Goal: Information Seeking & Learning: Learn about a topic

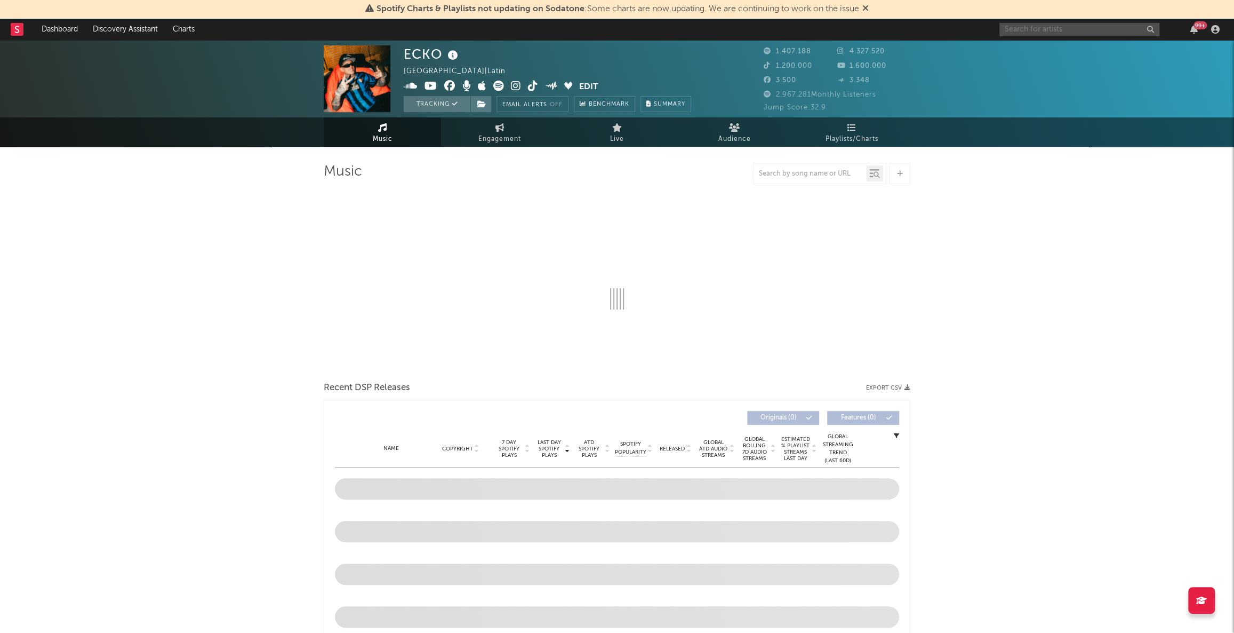
click at [1092, 30] on input "text" at bounding box center [1080, 29] width 160 height 13
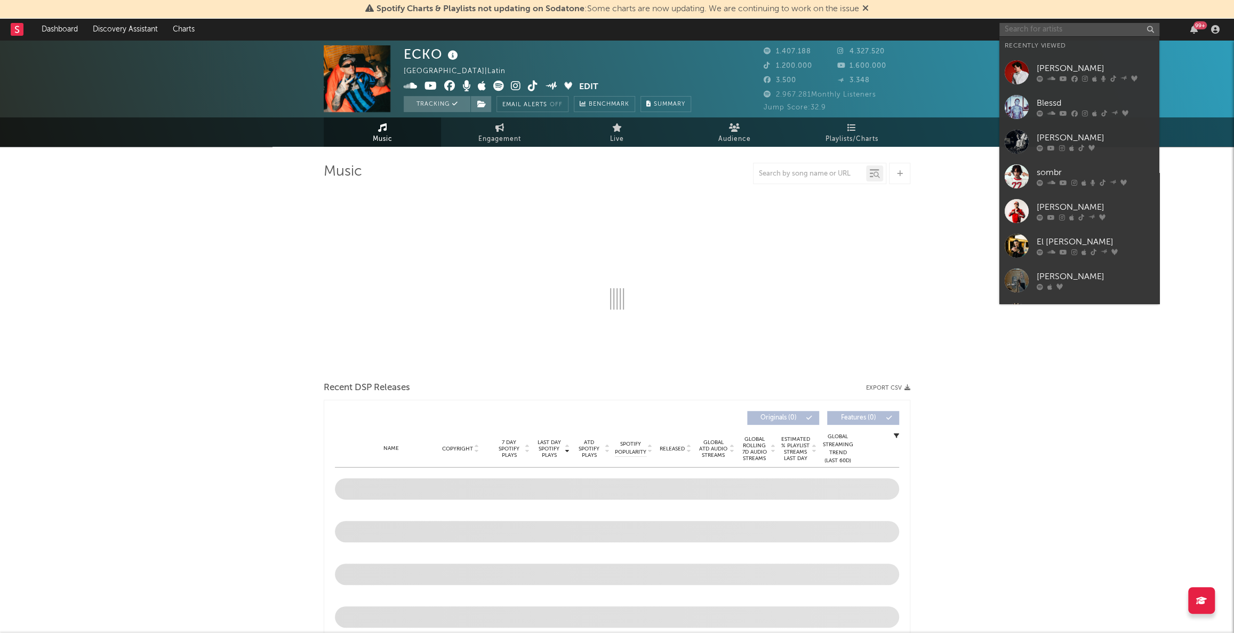
select select "6m"
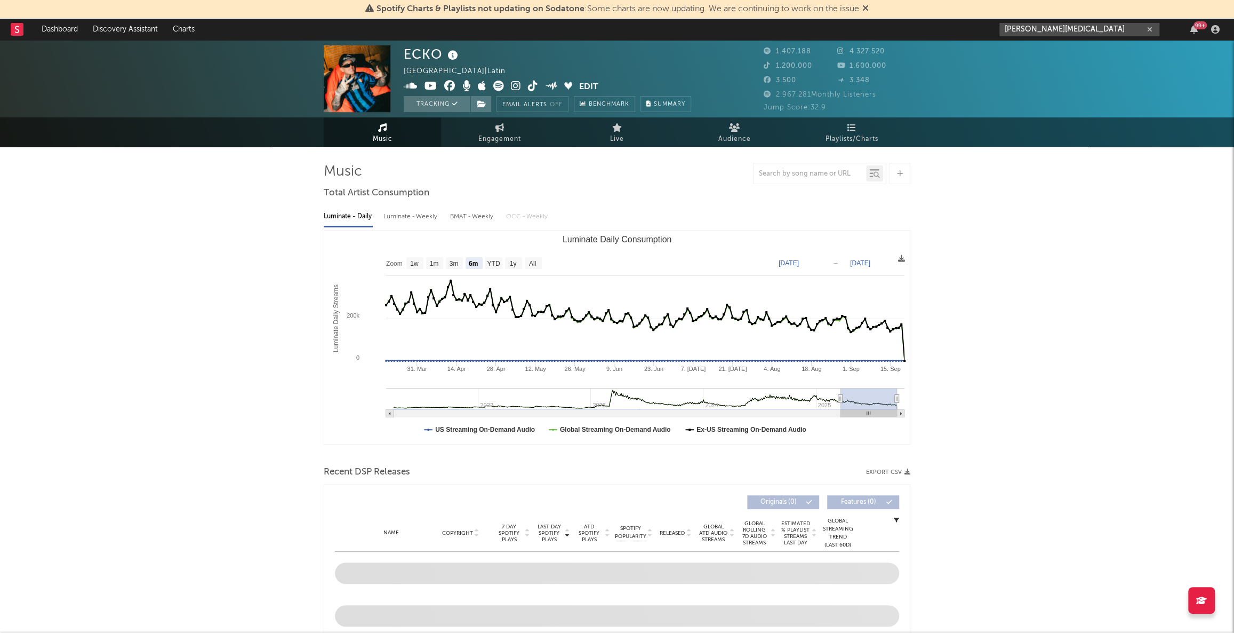
click at [1051, 23] on input "[PERSON_NAME][MEDICAL_DATA]" at bounding box center [1080, 29] width 160 height 13
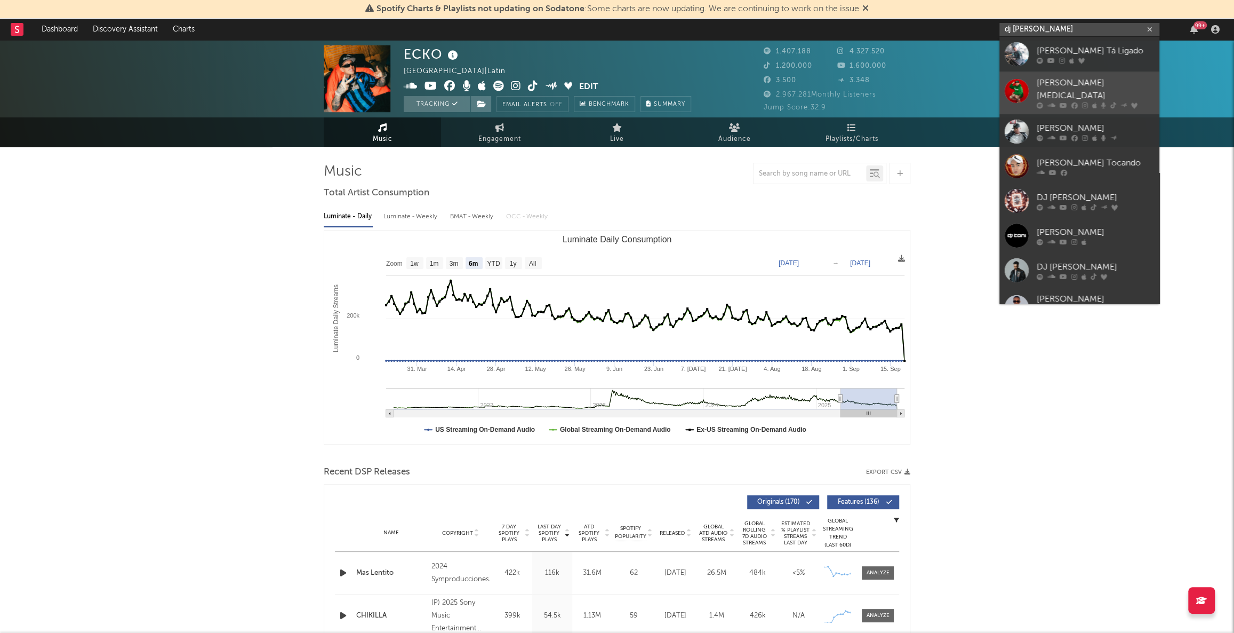
type input "dj [PERSON_NAME]"
click at [1066, 80] on div "[PERSON_NAME][MEDICAL_DATA]" at bounding box center [1095, 90] width 117 height 26
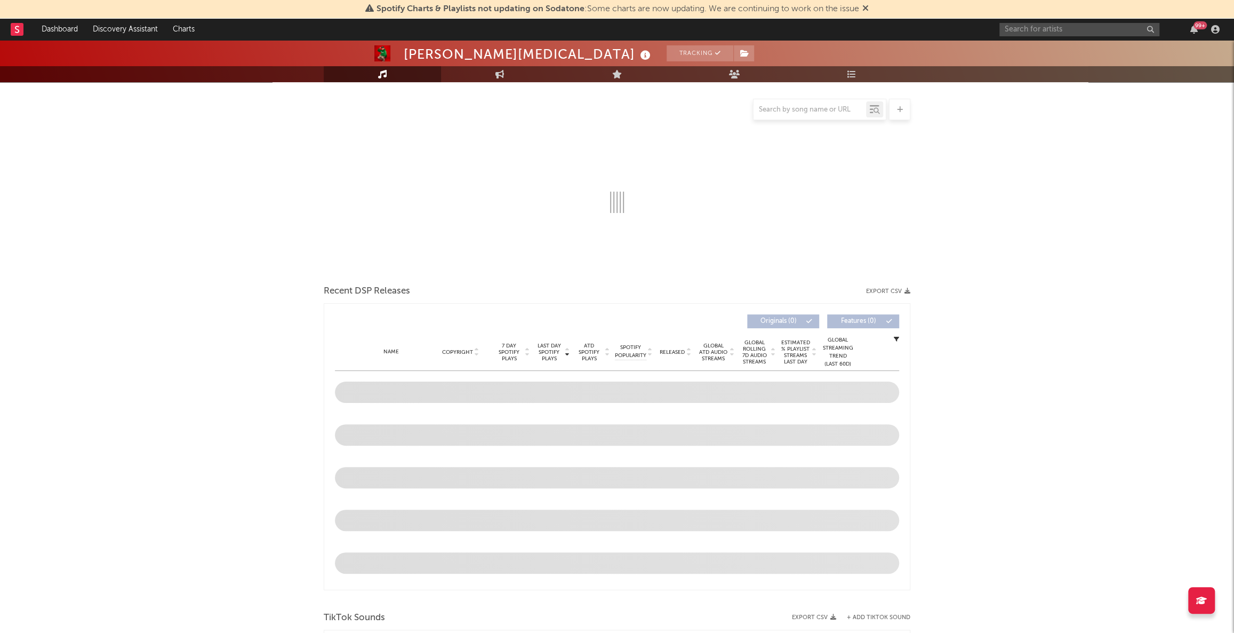
select select "6m"
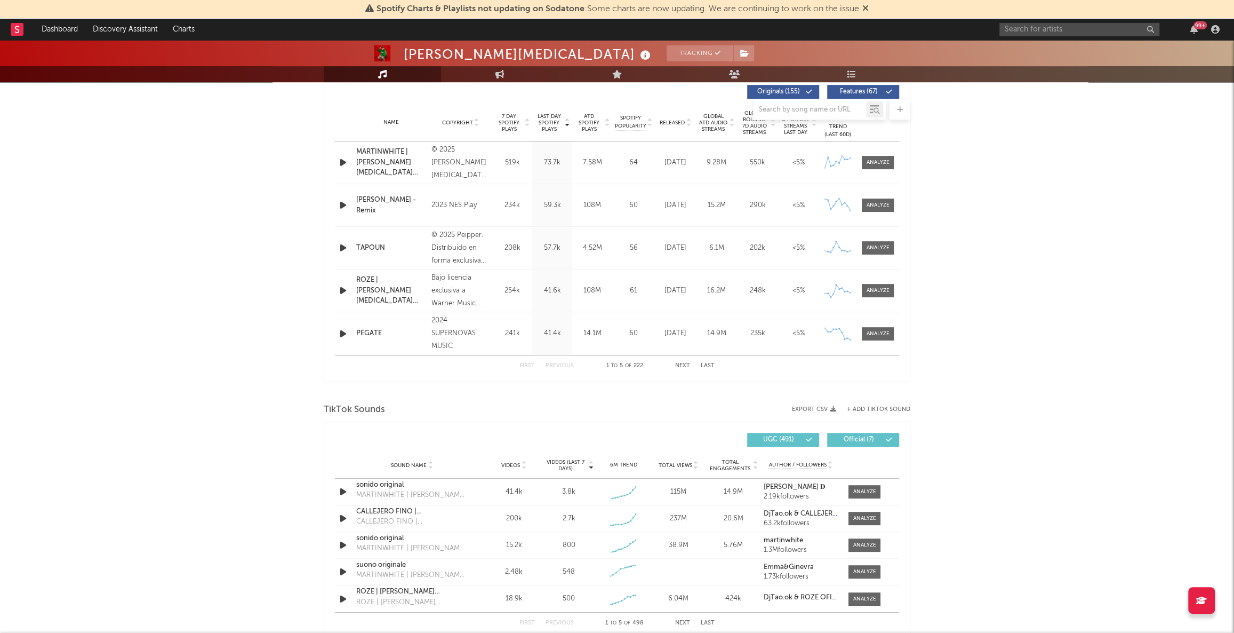
scroll to position [339, 0]
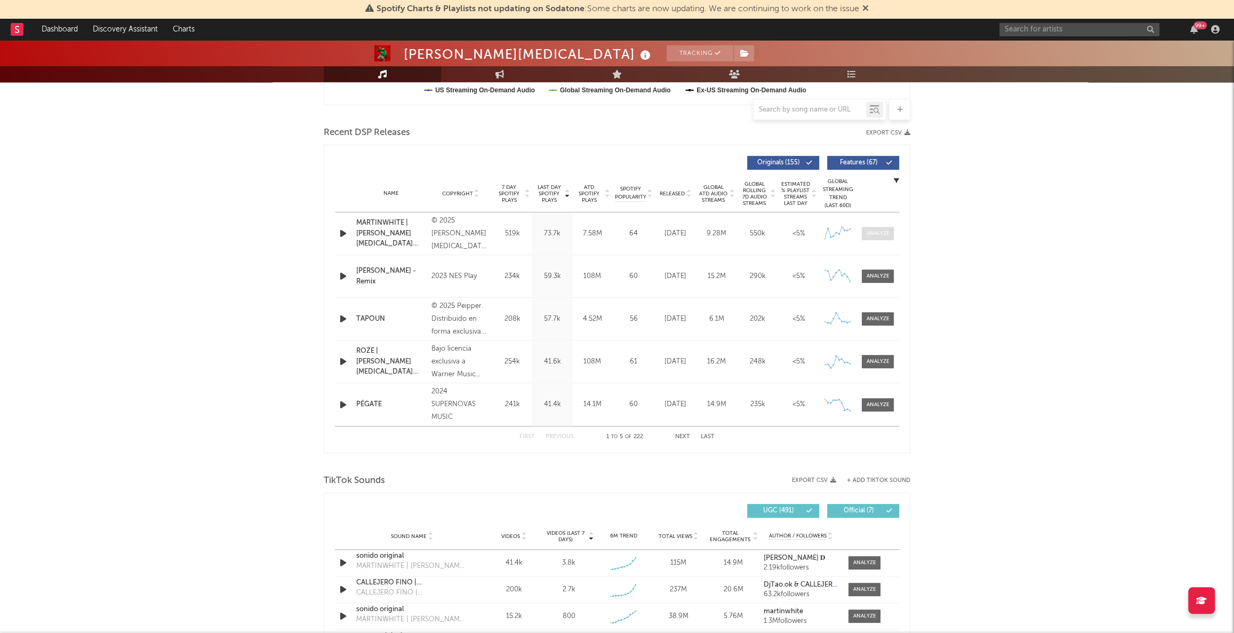
click at [881, 234] on div at bounding box center [878, 233] width 23 height 8
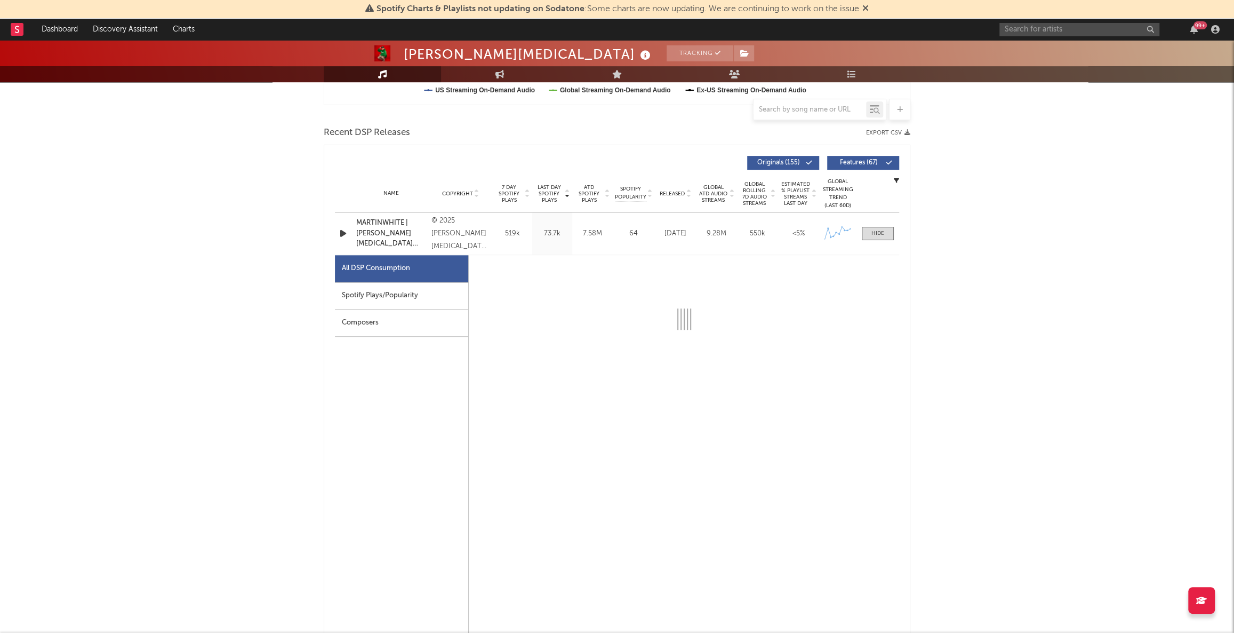
select select "1w"
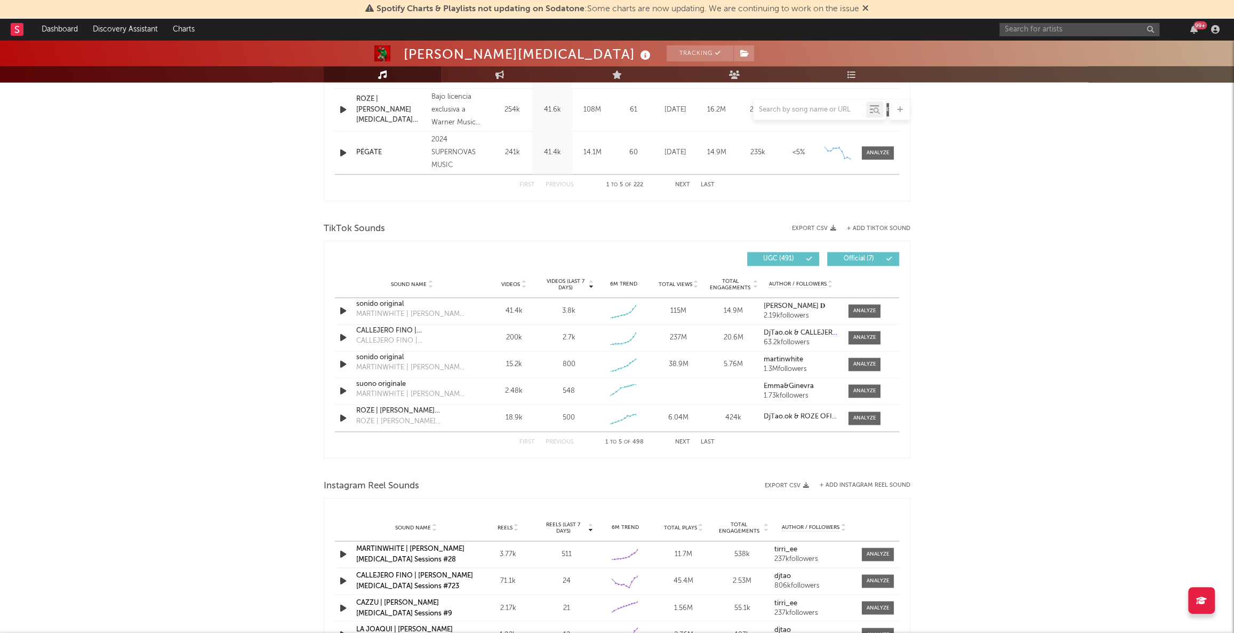
scroll to position [1115, 0]
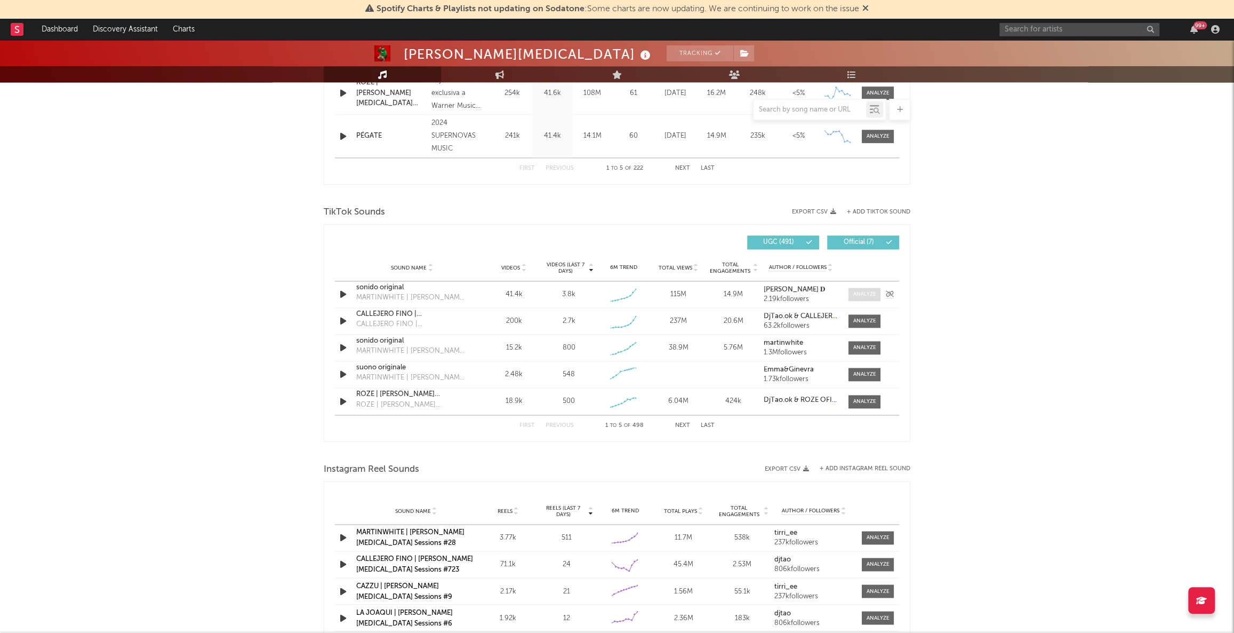
click at [867, 288] on span at bounding box center [865, 293] width 32 height 13
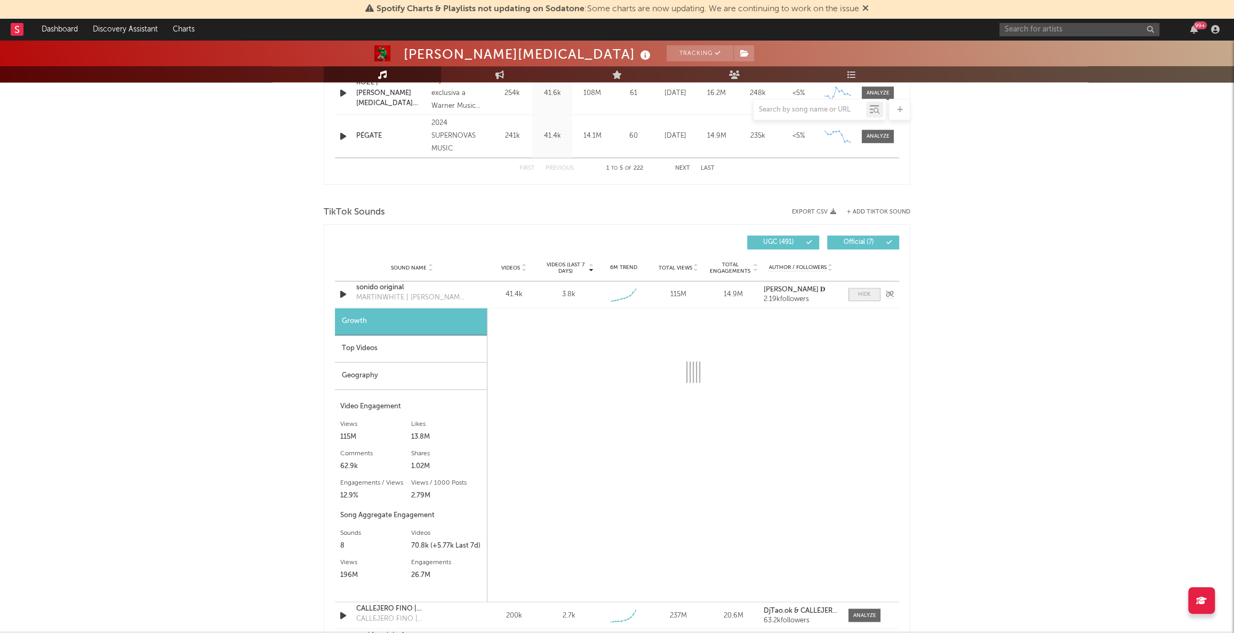
select select "1w"
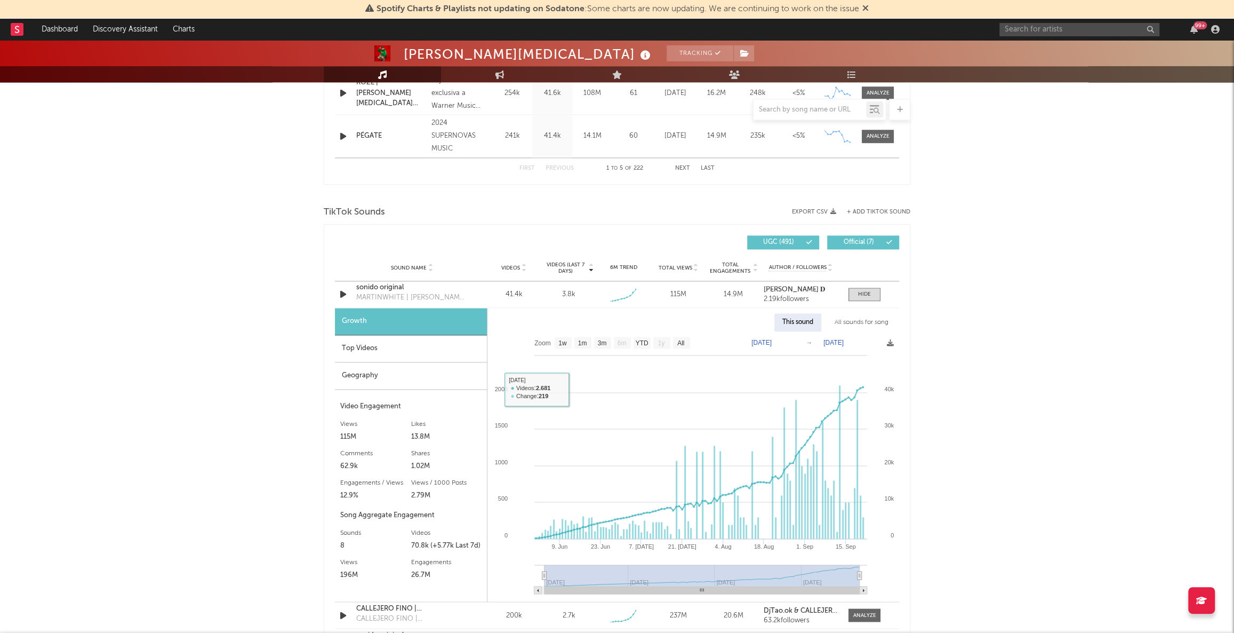
click at [367, 348] on div "Top Videos" at bounding box center [411, 348] width 152 height 27
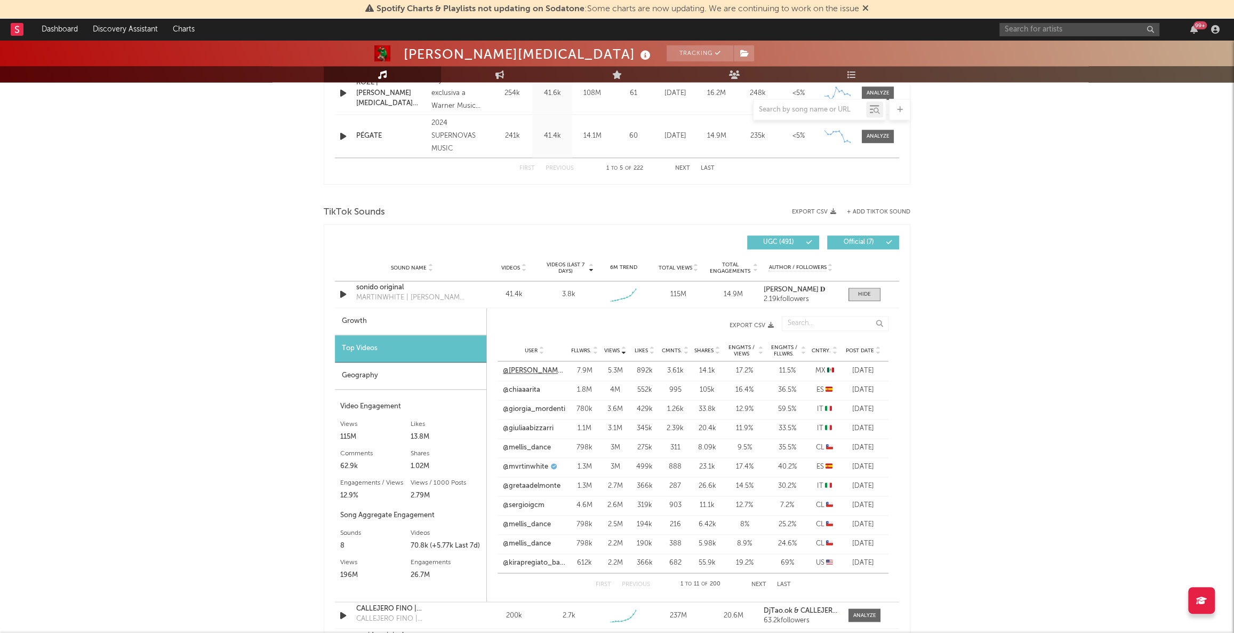
click at [524, 369] on link "@[PERSON_NAME].arrieeta" at bounding box center [534, 370] width 63 height 11
